Goal: Task Accomplishment & Management: Manage account settings

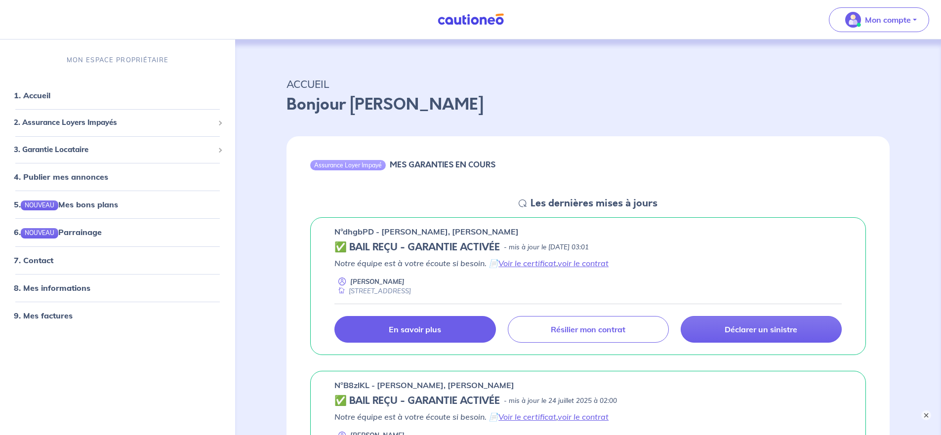
click at [416, 332] on p "En savoir plus" at bounding box center [415, 330] width 52 height 10
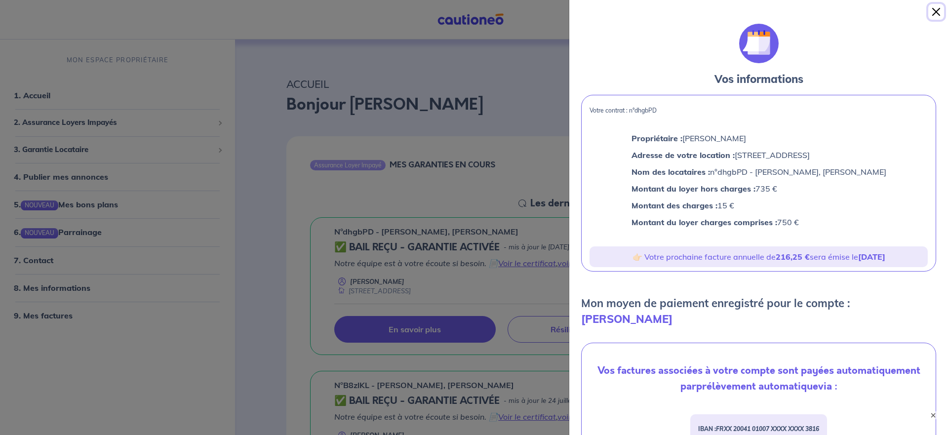
drag, startPoint x: 935, startPoint y: 5, endPoint x: 931, endPoint y: 9, distance: 5.3
click at [935, 6] on button "Close" at bounding box center [937, 12] width 16 height 16
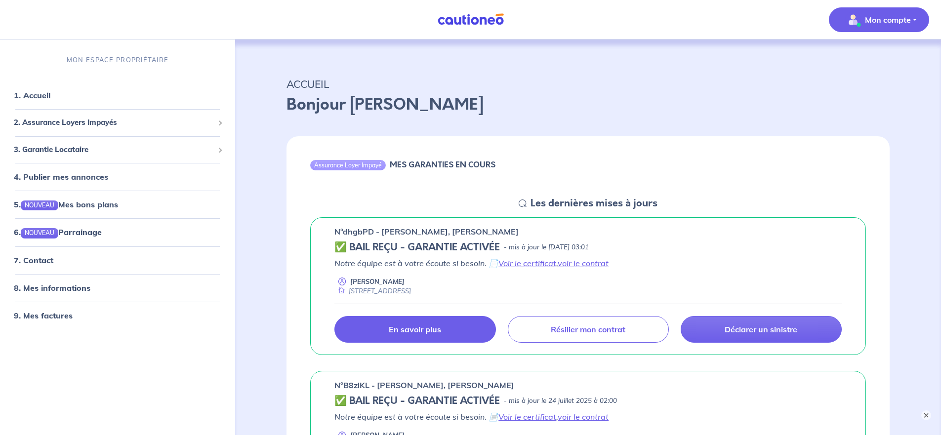
click at [883, 17] on p "Mon compte" at bounding box center [888, 20] width 46 height 12
click at [871, 57] on link "Mes informations" at bounding box center [869, 61] width 80 height 16
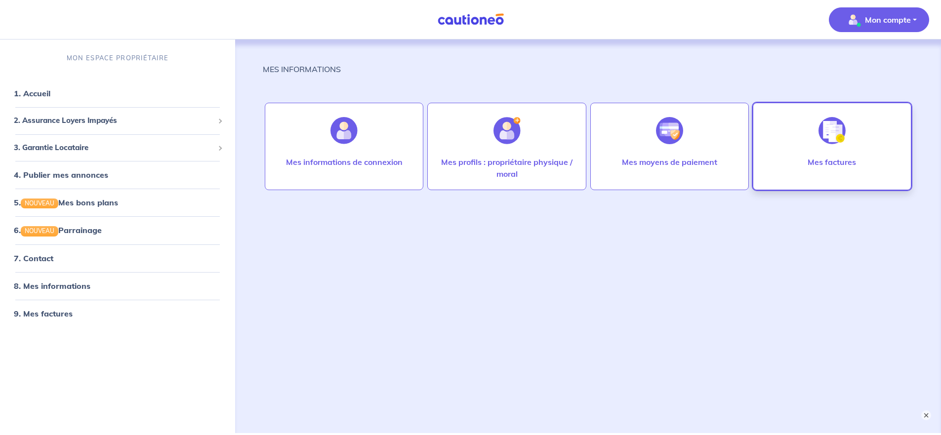
click at [825, 134] on img at bounding box center [831, 130] width 27 height 27
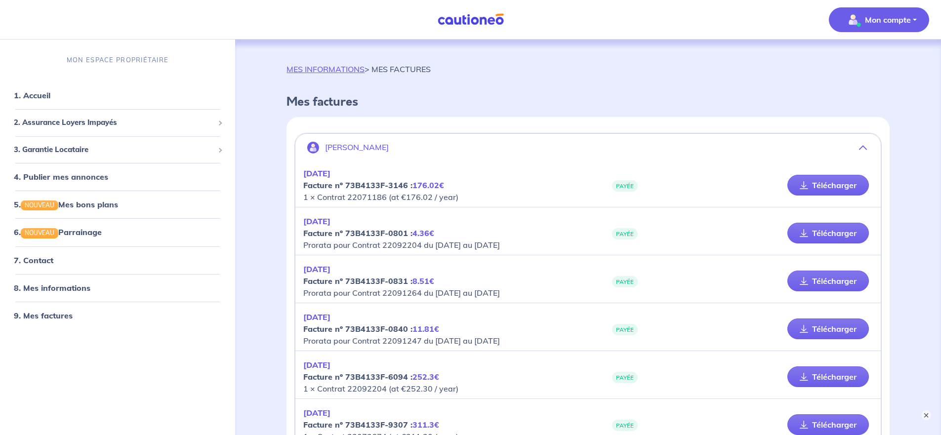
click at [888, 21] on p "Mon compte" at bounding box center [888, 20] width 46 height 12
click at [874, 60] on link "Mes informations" at bounding box center [869, 61] width 80 height 16
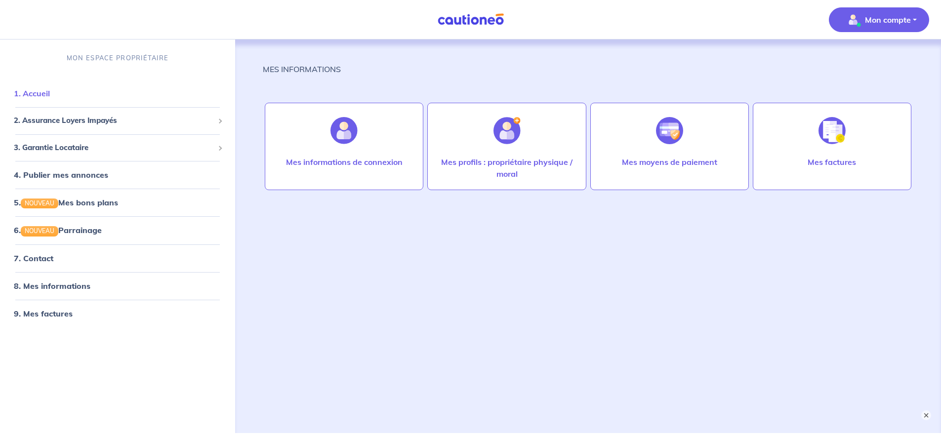
click at [49, 93] on link "1. Accueil" at bounding box center [32, 93] width 36 height 10
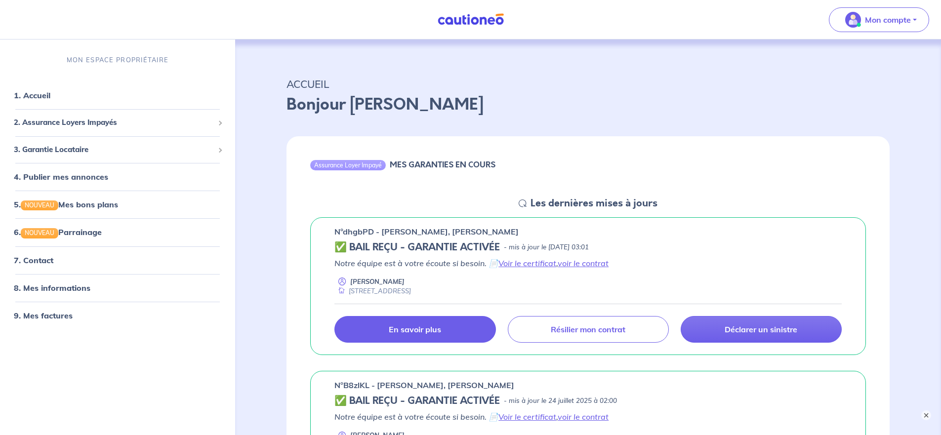
click at [436, 331] on p "En savoir plus" at bounding box center [415, 330] width 52 height 10
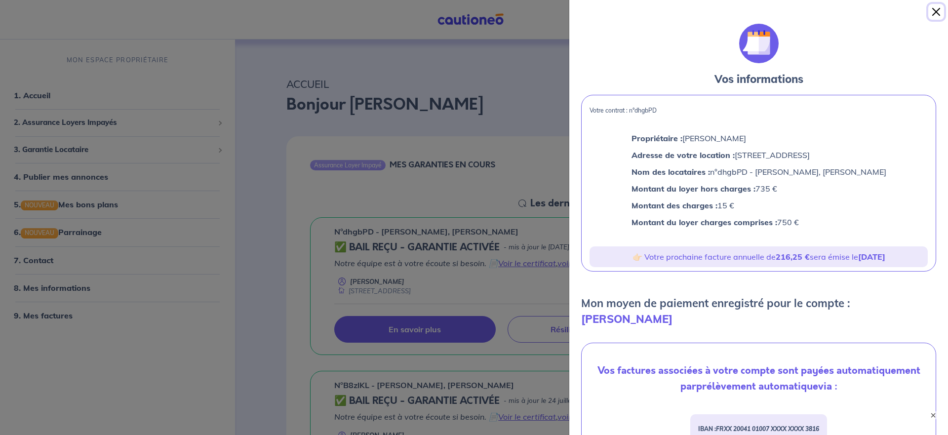
click at [937, 11] on button "Close" at bounding box center [937, 12] width 16 height 16
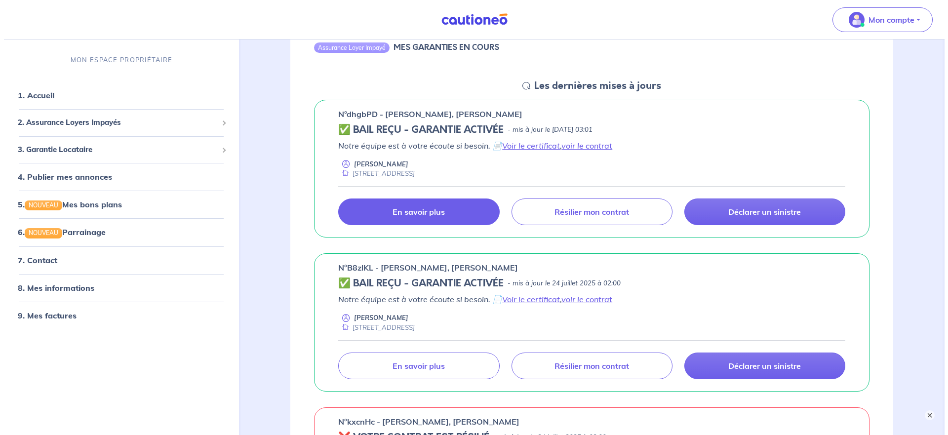
scroll to position [148, 0]
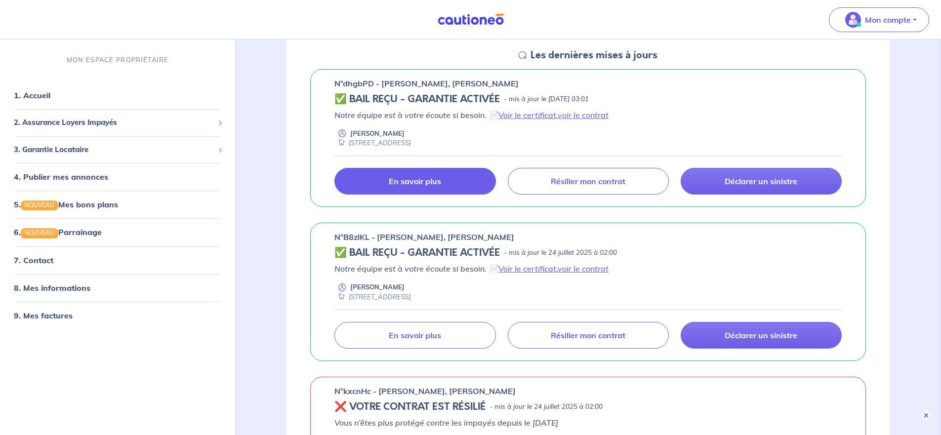
click at [408, 177] on p "En savoir plus" at bounding box center [415, 181] width 52 height 10
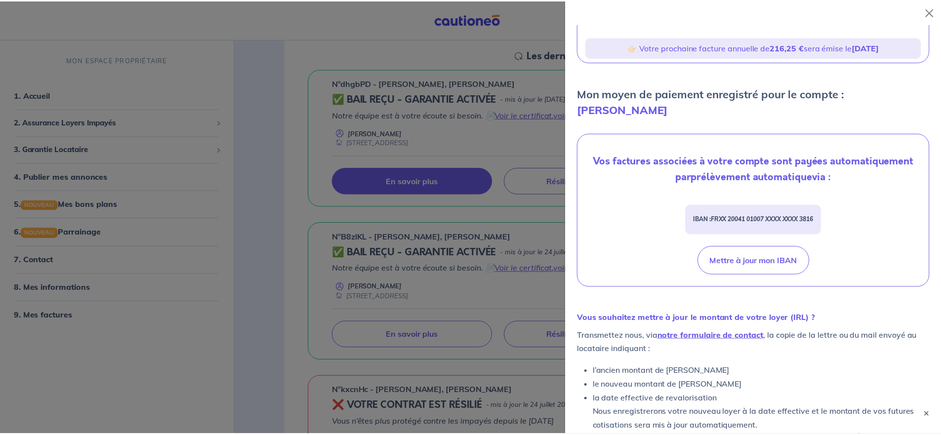
scroll to position [216, 0]
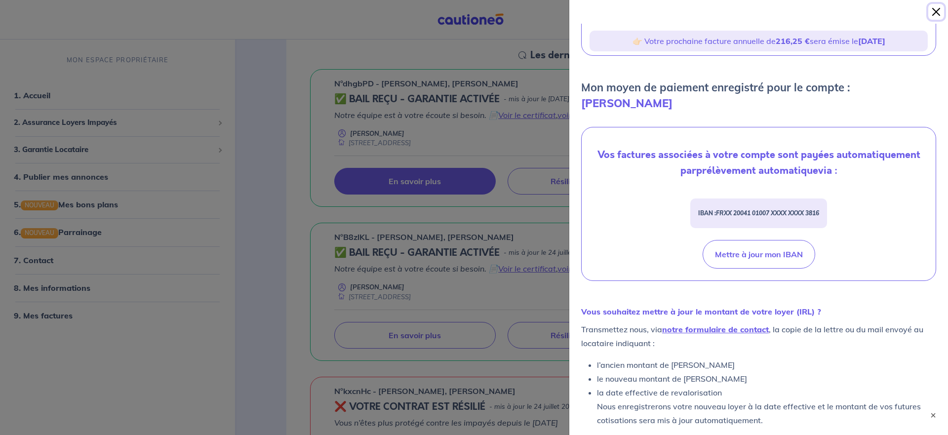
click at [934, 9] on button "Close" at bounding box center [937, 12] width 16 height 16
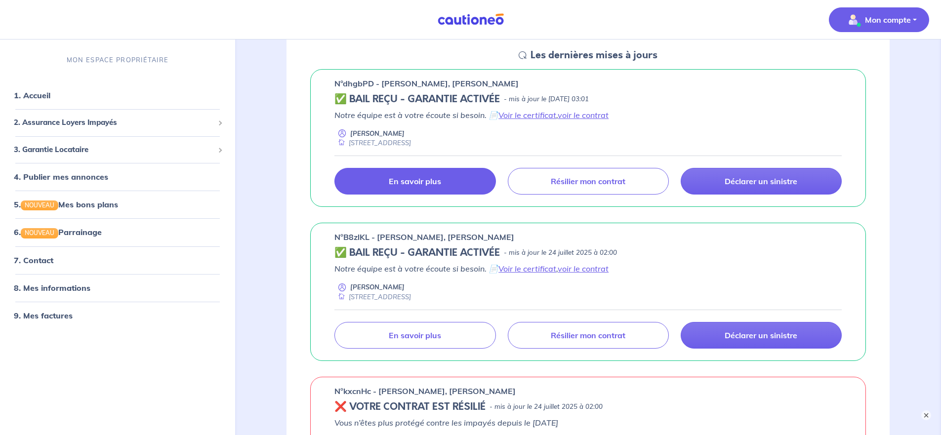
click at [899, 20] on p "Mon compte" at bounding box center [888, 20] width 46 height 12
click at [870, 85] on link "Me déconnecter" at bounding box center [869, 85] width 80 height 16
